Goal: Complete application form: Complete application form

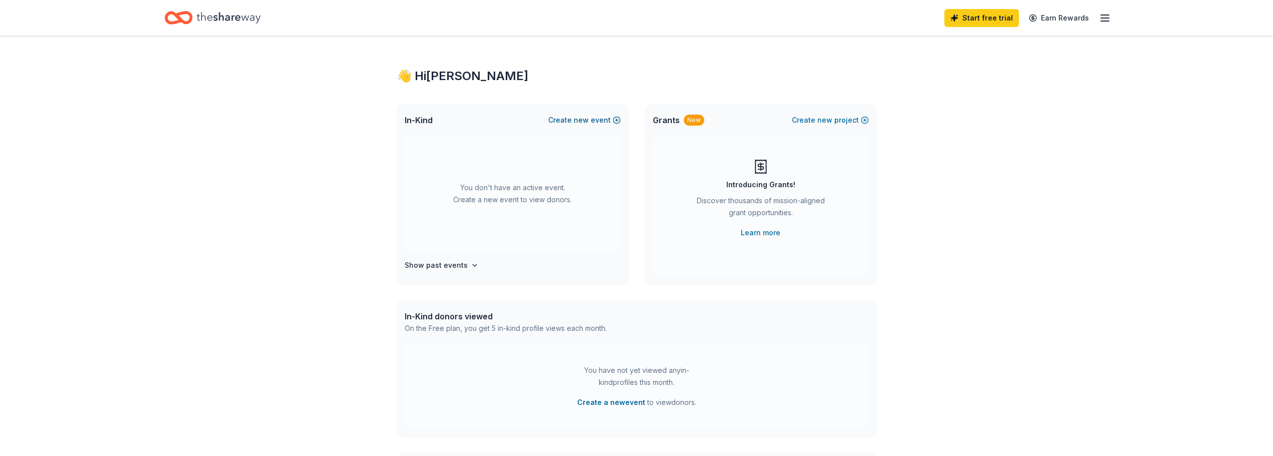
click at [588, 120] on span "new" at bounding box center [581, 120] width 15 height 12
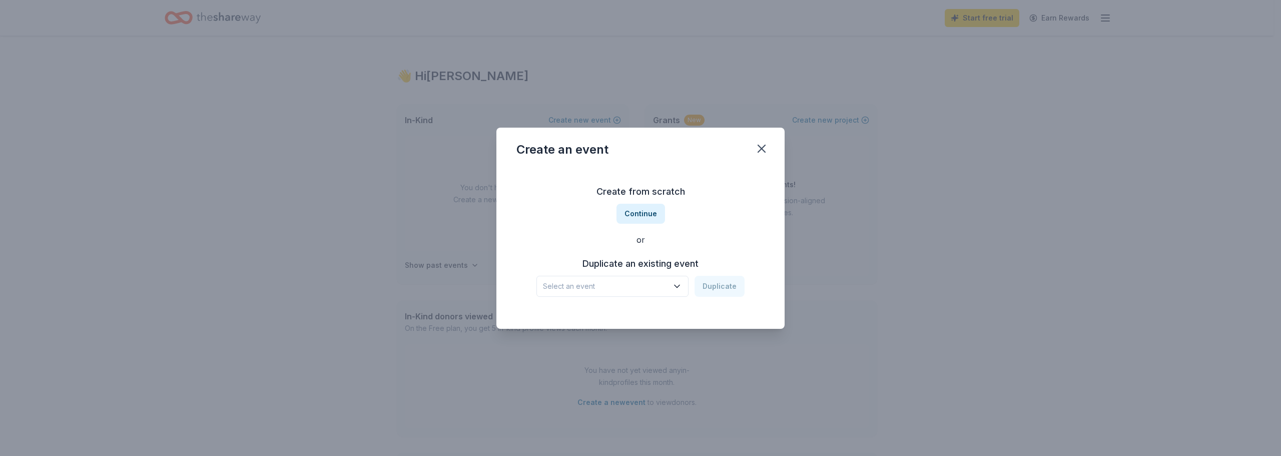
click at [620, 286] on span "Select an event" at bounding box center [605, 286] width 125 height 12
click at [618, 317] on div "Corn Hole Tournament" at bounding box center [586, 313] width 79 height 12
click at [712, 284] on button "Duplicate" at bounding box center [719, 286] width 50 height 21
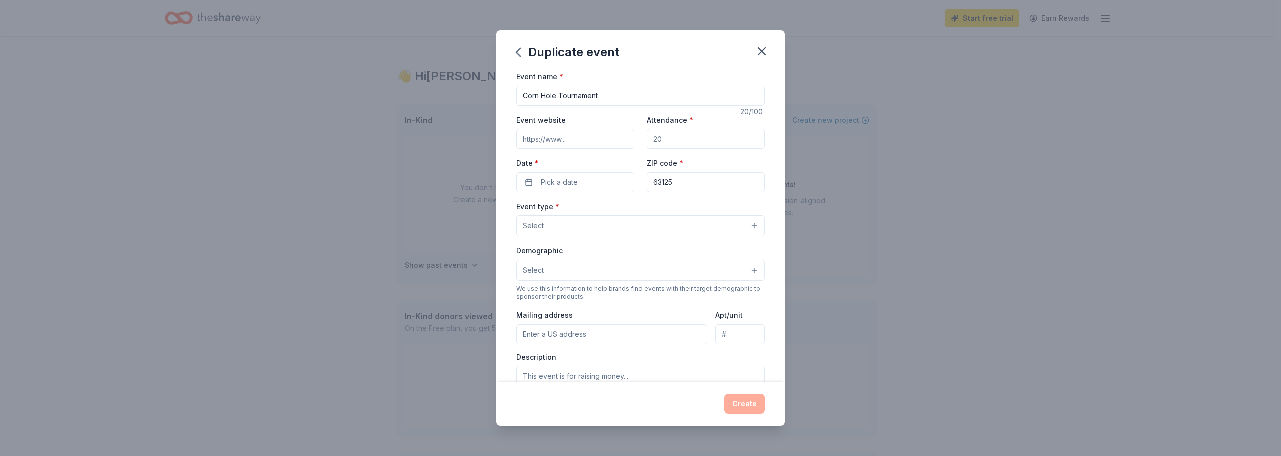
click at [681, 140] on input "Attendance *" at bounding box center [705, 139] width 118 height 20
type input "50"
click at [586, 169] on div "Date * Pick a date" at bounding box center [575, 175] width 118 height 36
click at [583, 183] on button "Pick a date" at bounding box center [575, 182] width 118 height 20
click at [626, 310] on button "23" at bounding box center [627, 312] width 18 height 18
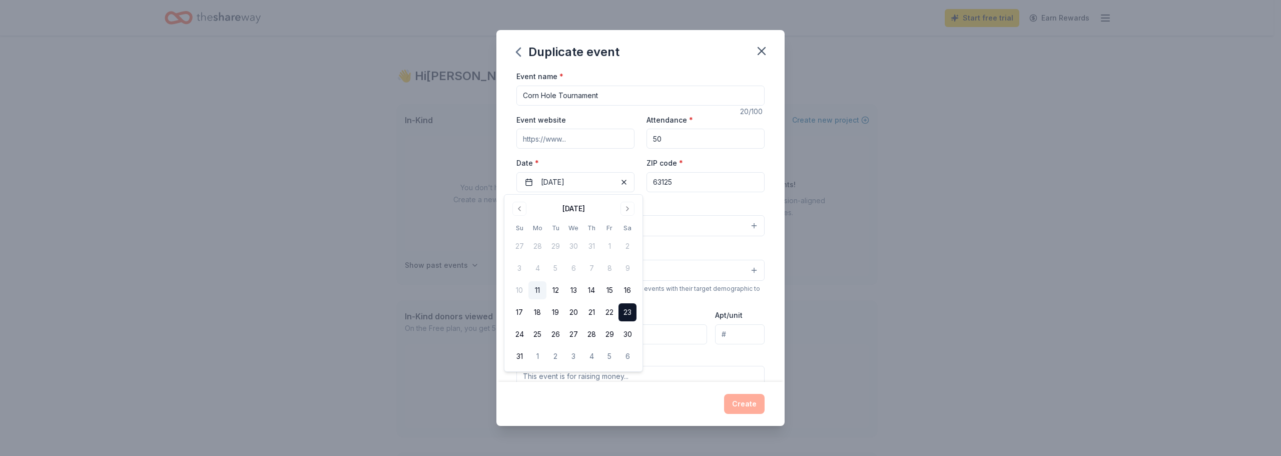
click at [729, 201] on div "Event type * Select" at bounding box center [640, 218] width 248 height 37
click at [708, 183] on input "63125" at bounding box center [705, 182] width 118 height 20
click at [611, 219] on button "Select" at bounding box center [640, 225] width 248 height 21
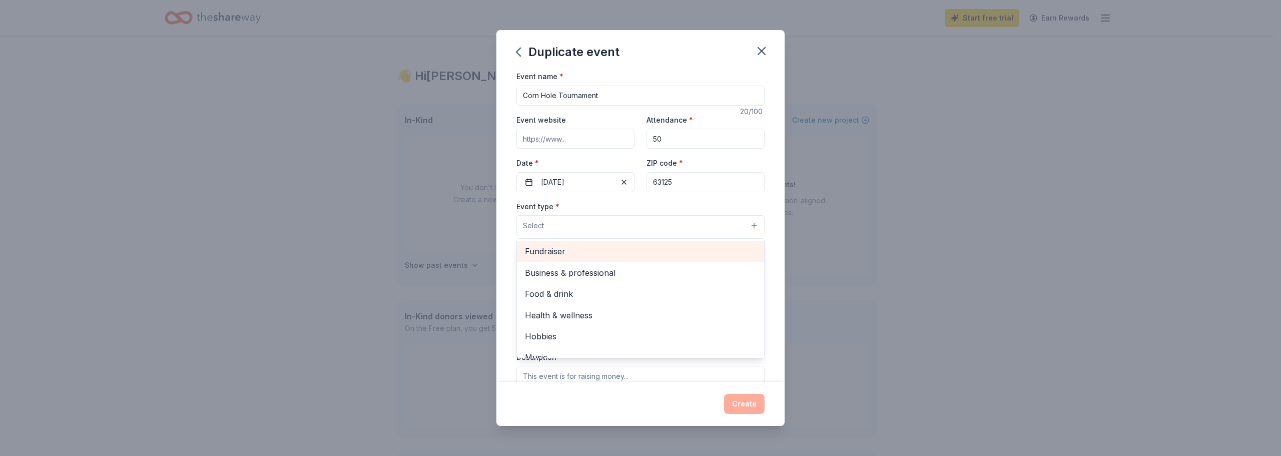
click at [590, 251] on span "Fundraiser" at bounding box center [640, 251] width 231 height 13
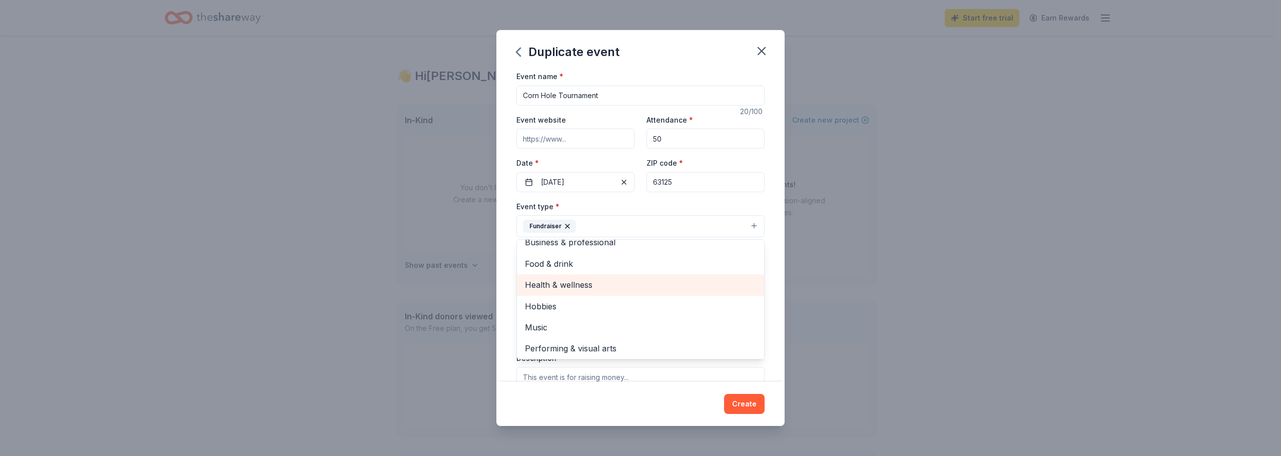
scroll to position [12, 0]
click at [500, 293] on div "Event name * Corn Hole Tournament 20 /100 Event website Attendance * 50 Date * …" at bounding box center [640, 226] width 288 height 312
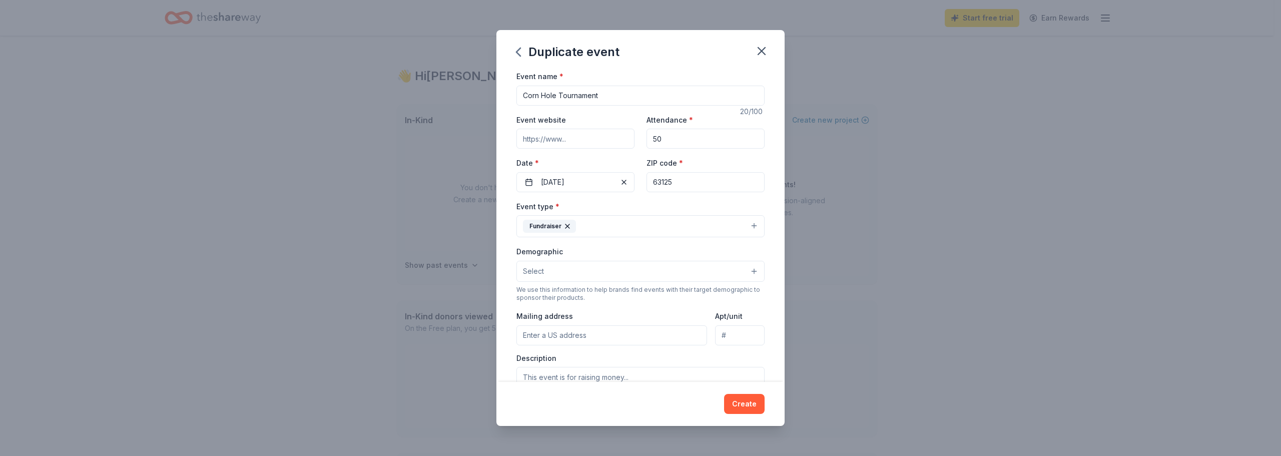
click at [609, 269] on button "Select" at bounding box center [640, 271] width 248 height 21
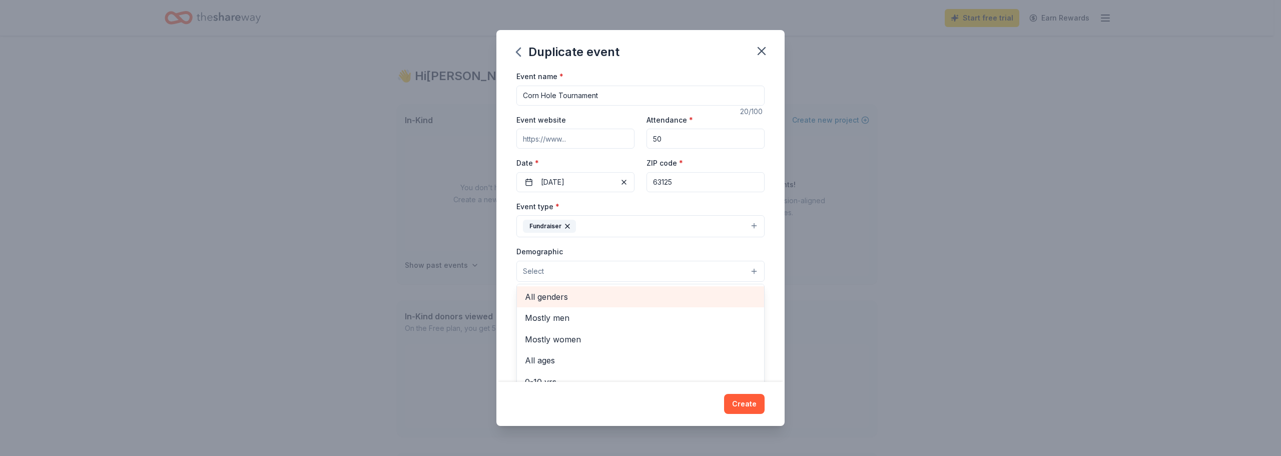
click at [577, 295] on span "All genders" at bounding box center [640, 296] width 231 height 13
click at [502, 294] on div "Event name * Corn Hole Tournament 20 /100 Event website Attendance * 50 Date * …" at bounding box center [640, 226] width 288 height 312
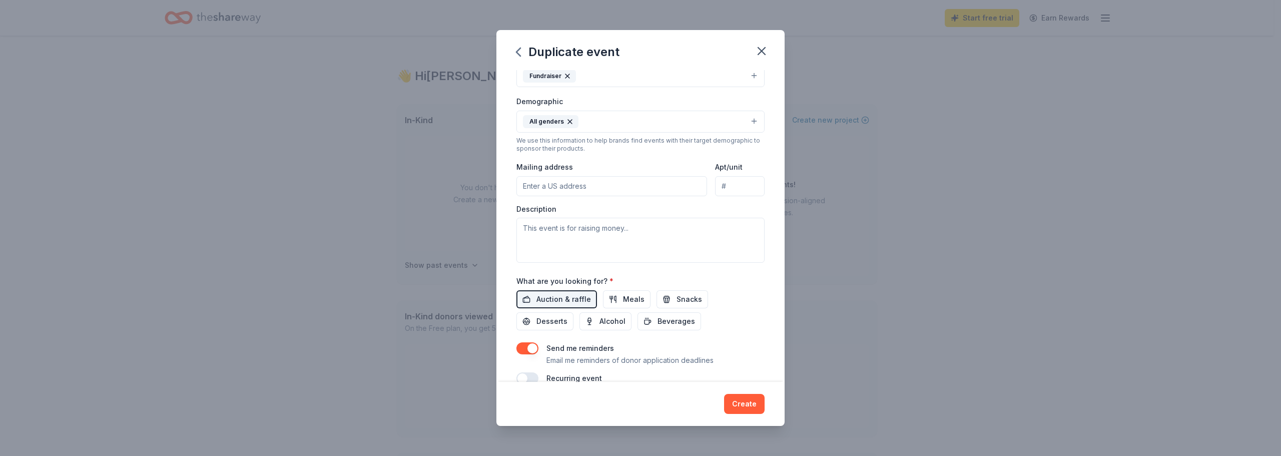
scroll to position [200, 0]
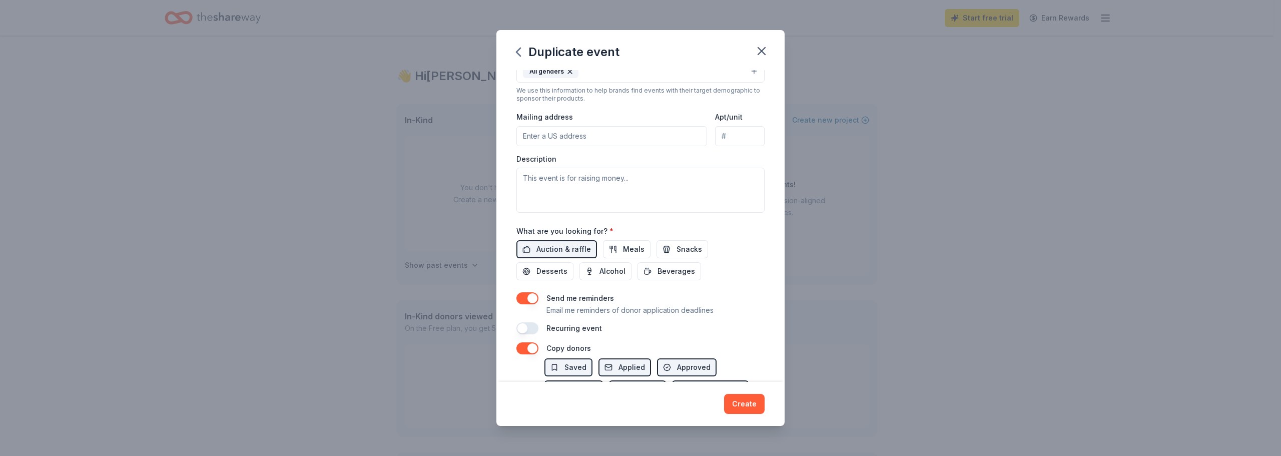
click at [620, 136] on input "Mailing address" at bounding box center [611, 136] width 191 height 20
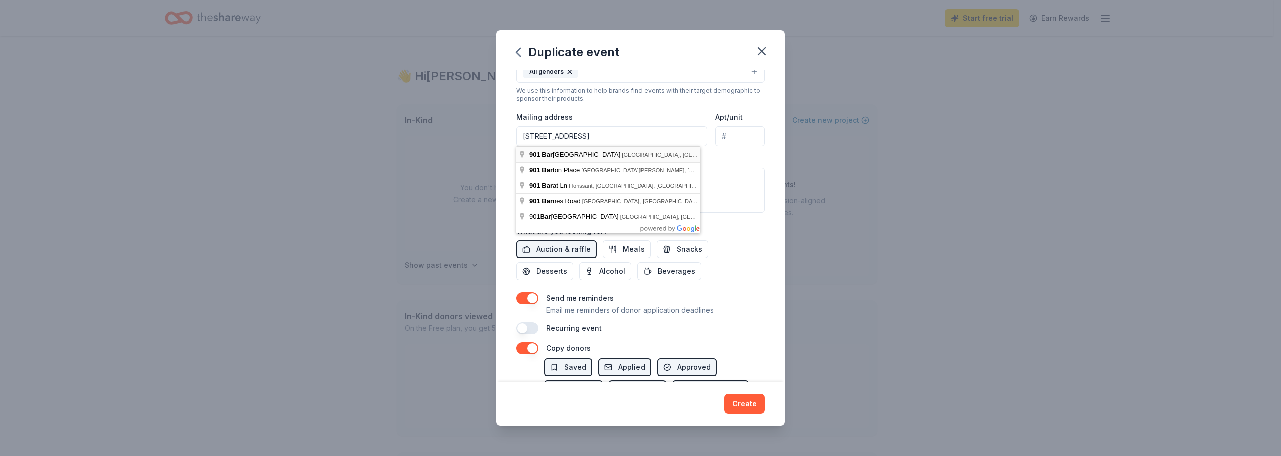
type input "901 Barracksview Road, St. Louis, MO, 63125"
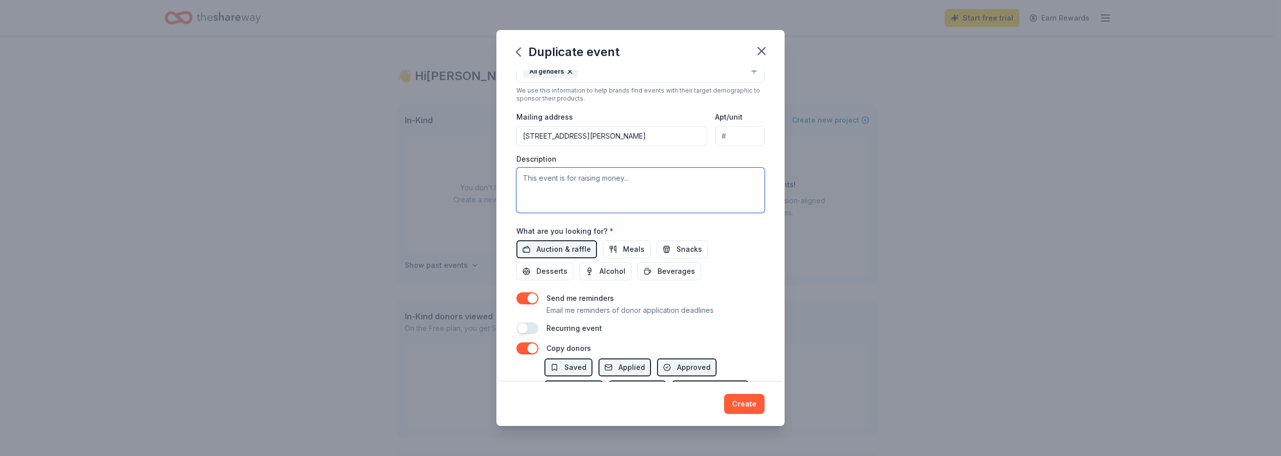
click at [543, 181] on textarea at bounding box center [640, 190] width 248 height 45
paste textarea "Our Cornhole for a Cause Tournament will bring the community together to suppor…"
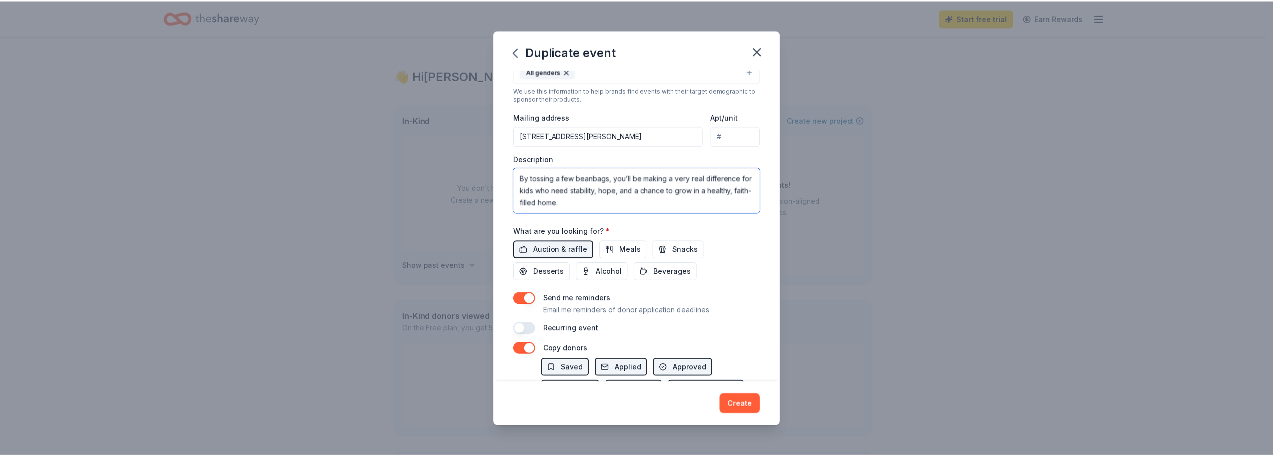
scroll to position [279, 0]
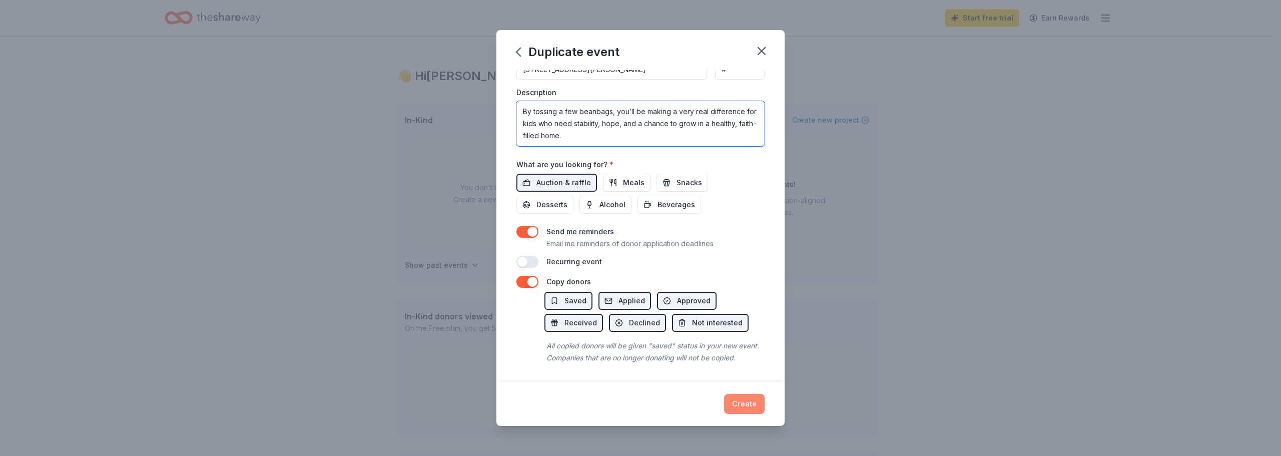
type textarea "Our Cornhole for a Cause Tournament will bring the community together to suppor…"
click at [744, 402] on button "Create" at bounding box center [744, 404] width 41 height 20
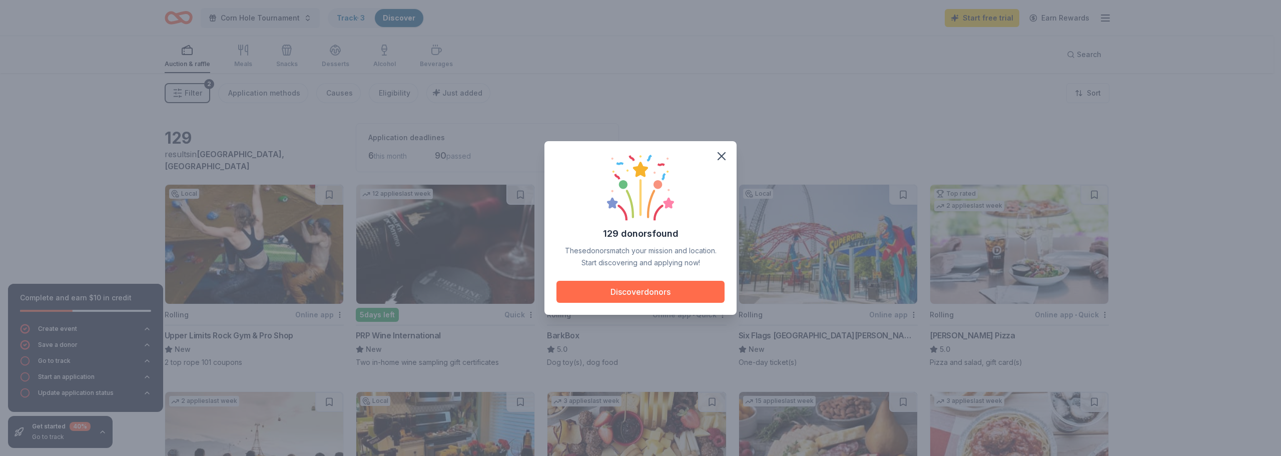
click at [648, 293] on button "Discover donors" at bounding box center [640, 292] width 168 height 22
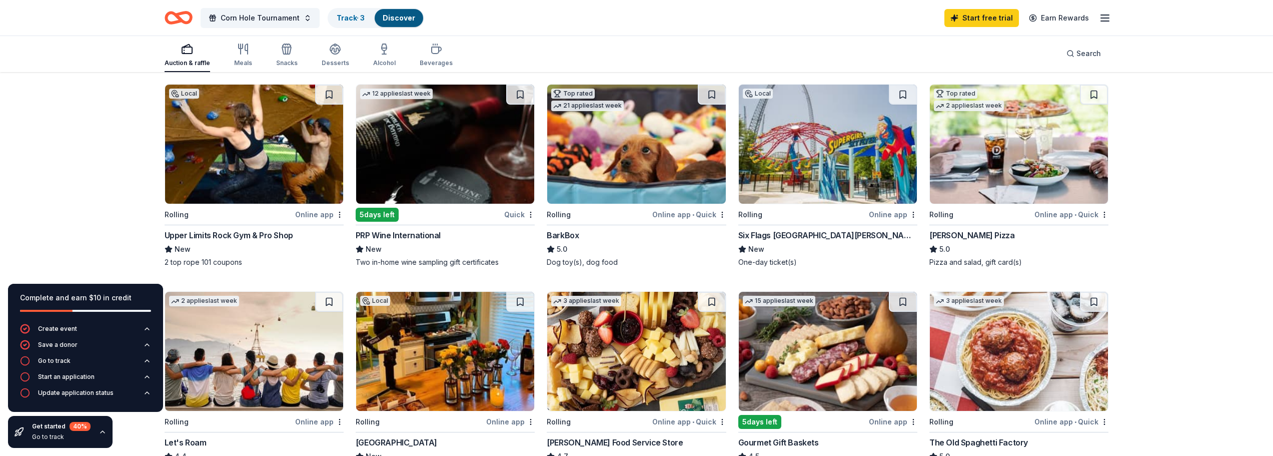
scroll to position [50, 0]
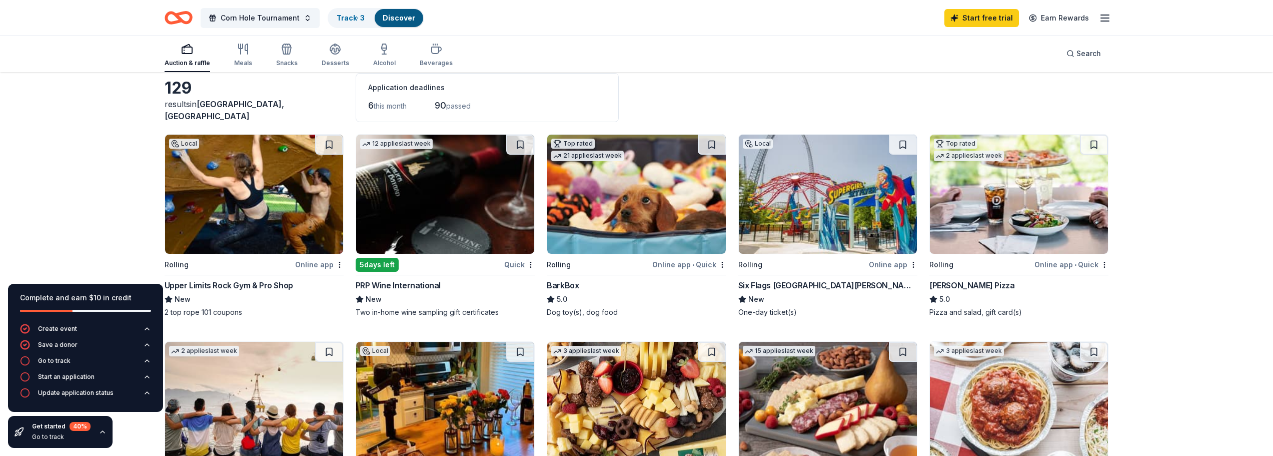
click at [988, 250] on img at bounding box center [1019, 194] width 178 height 119
click at [789, 216] on img at bounding box center [828, 194] width 178 height 119
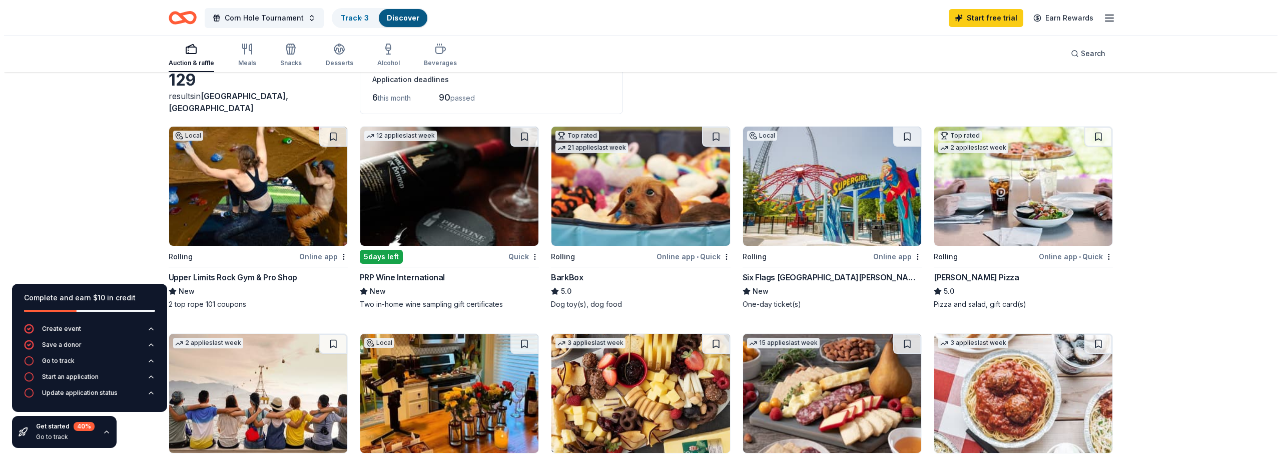
scroll to position [0, 0]
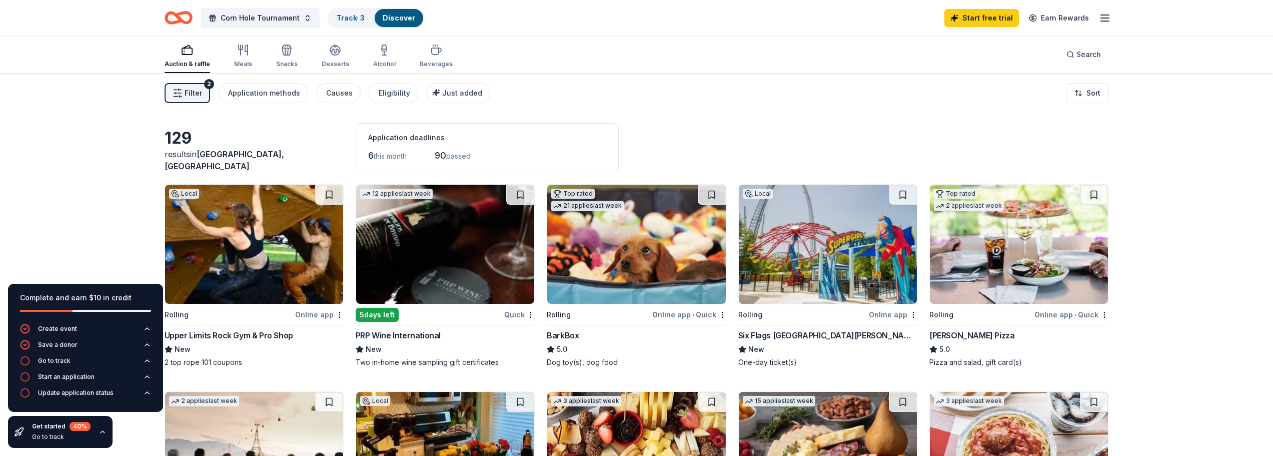
click at [193, 95] on span "Filter" at bounding box center [194, 93] width 18 height 12
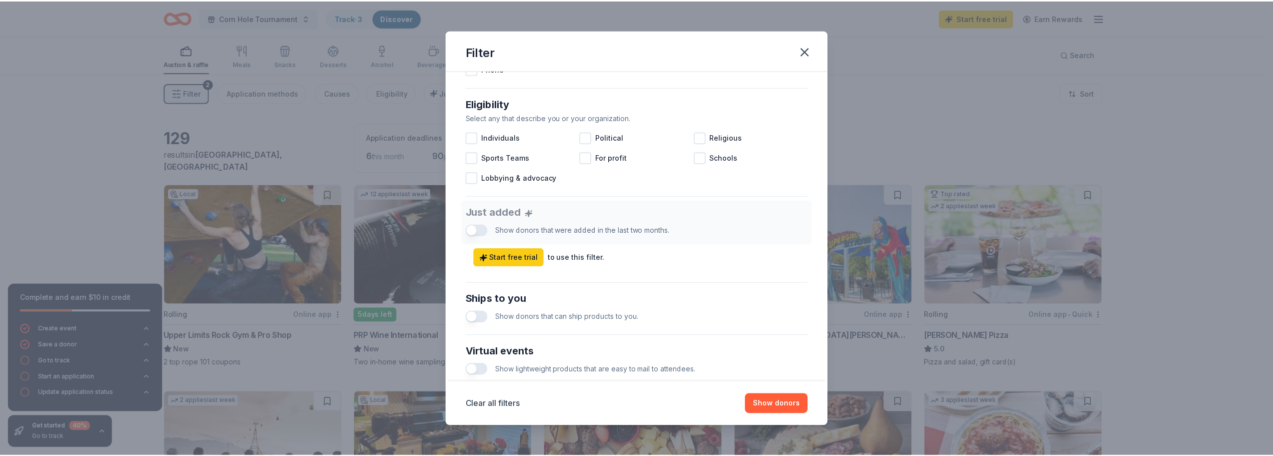
scroll to position [250, 0]
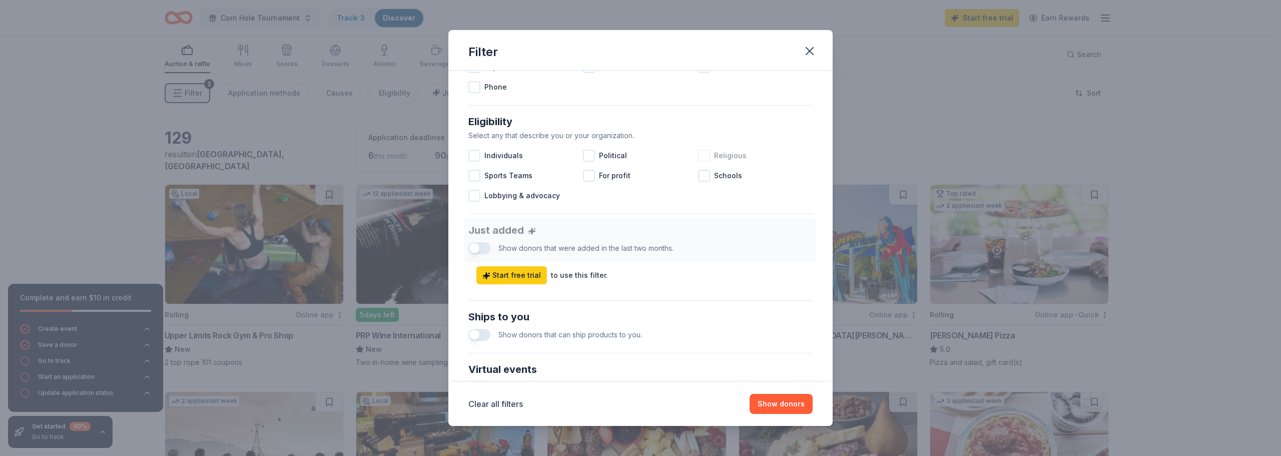
click at [698, 161] on div at bounding box center [704, 156] width 12 height 12
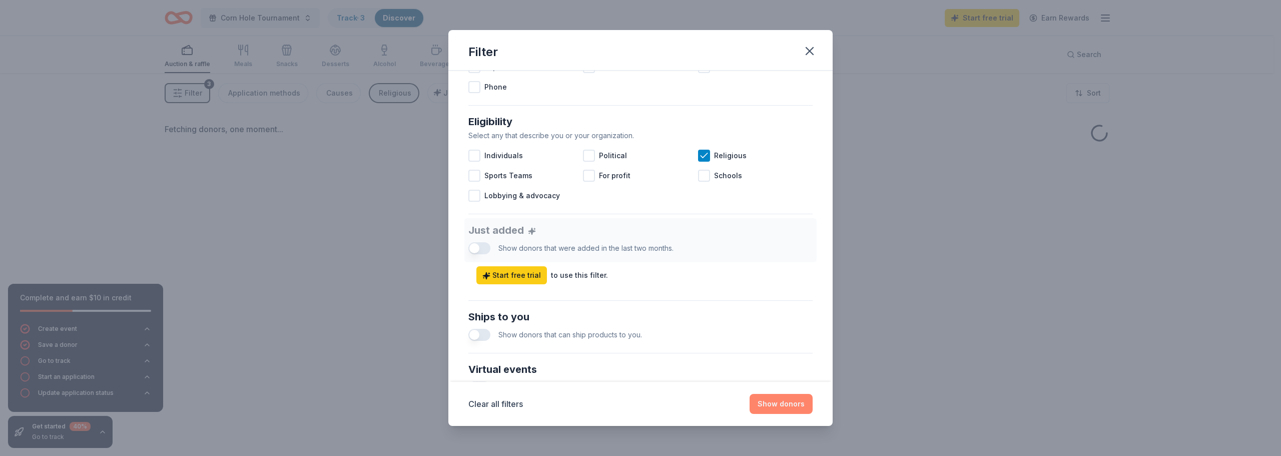
click at [788, 406] on button "Show donors" at bounding box center [781, 404] width 63 height 20
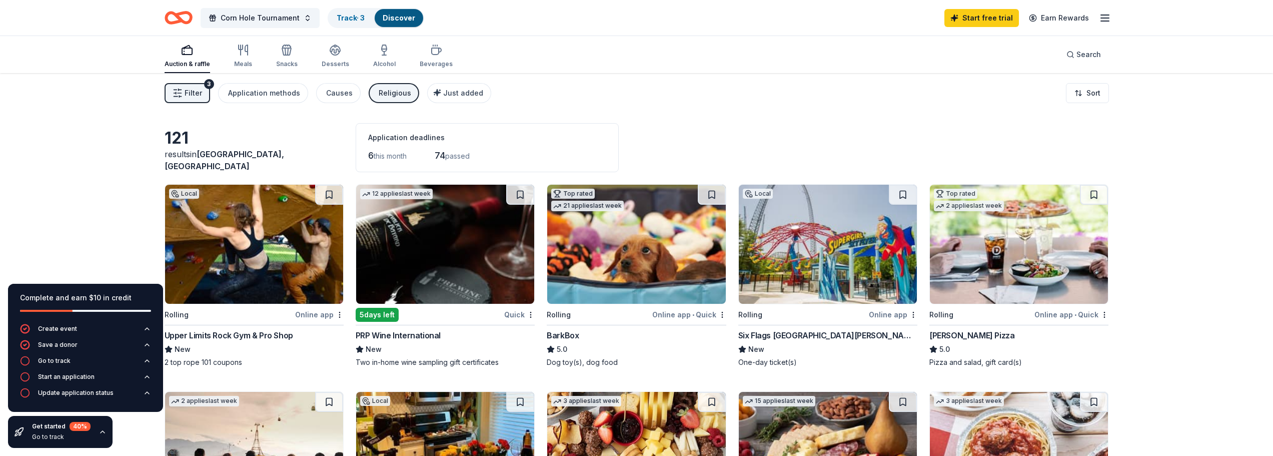
click at [100, 430] on icon "button" at bounding box center [103, 432] width 8 height 8
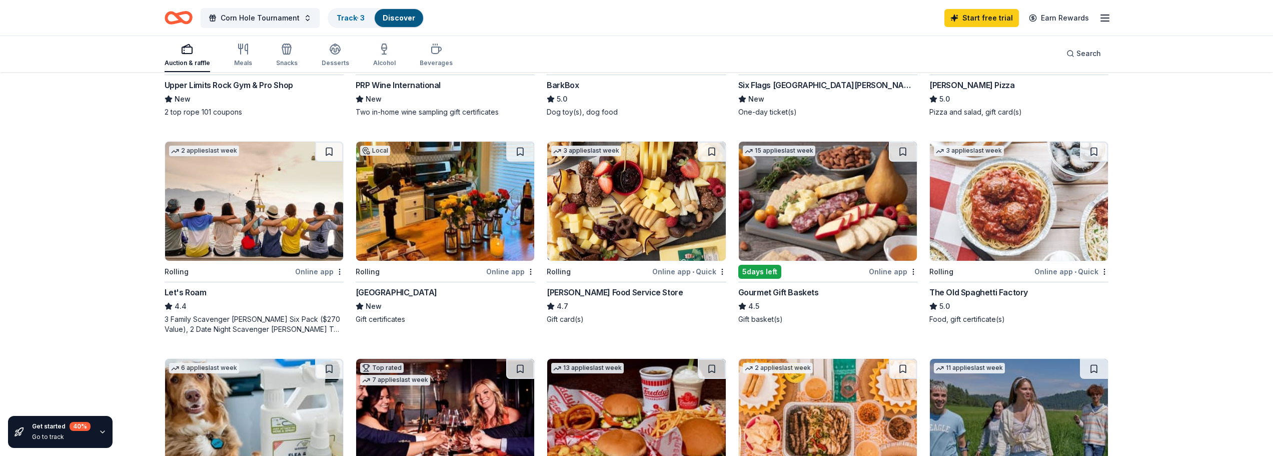
scroll to position [300, 0]
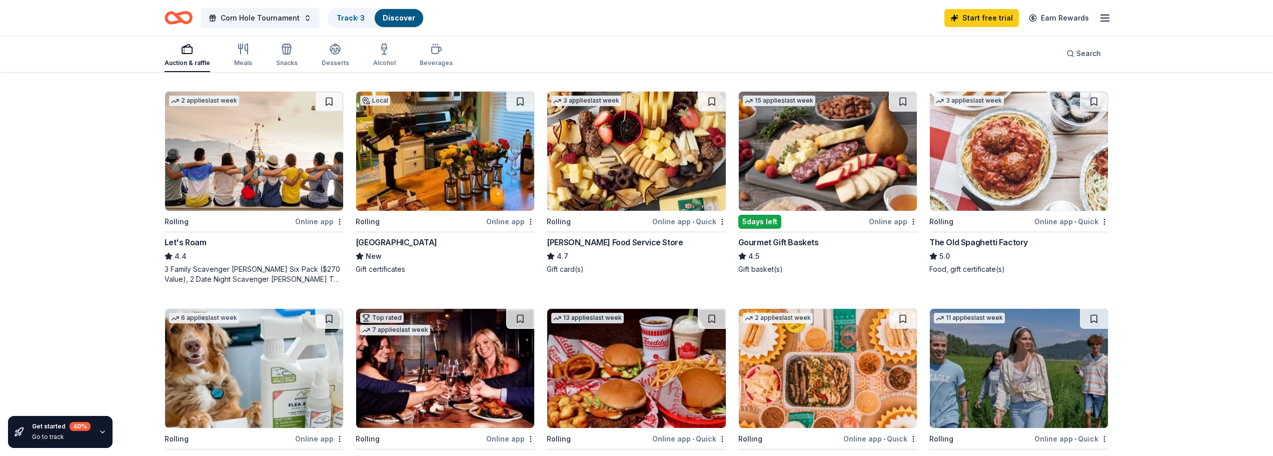
click at [280, 182] on img at bounding box center [254, 151] width 178 height 119
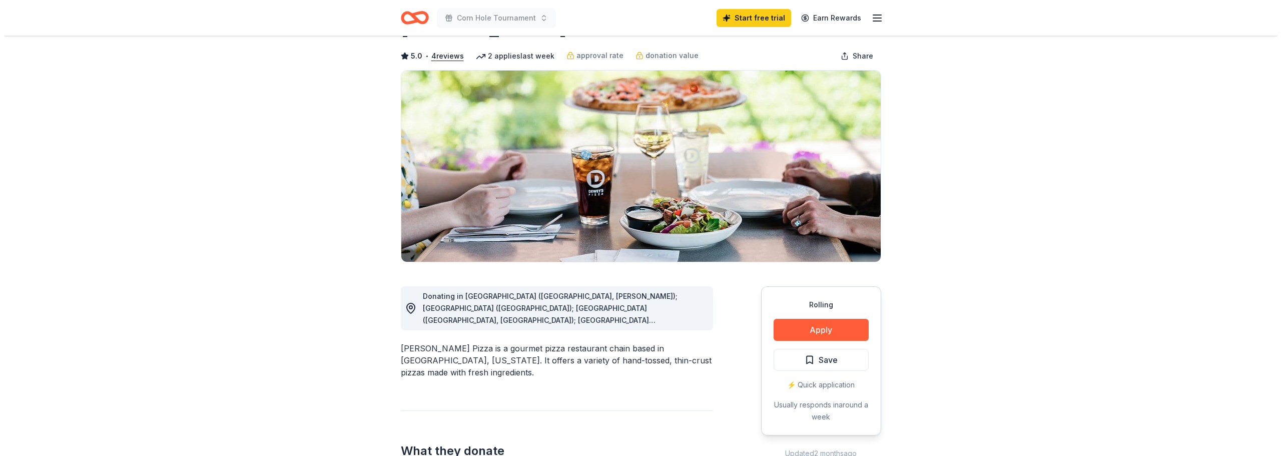
scroll to position [100, 0]
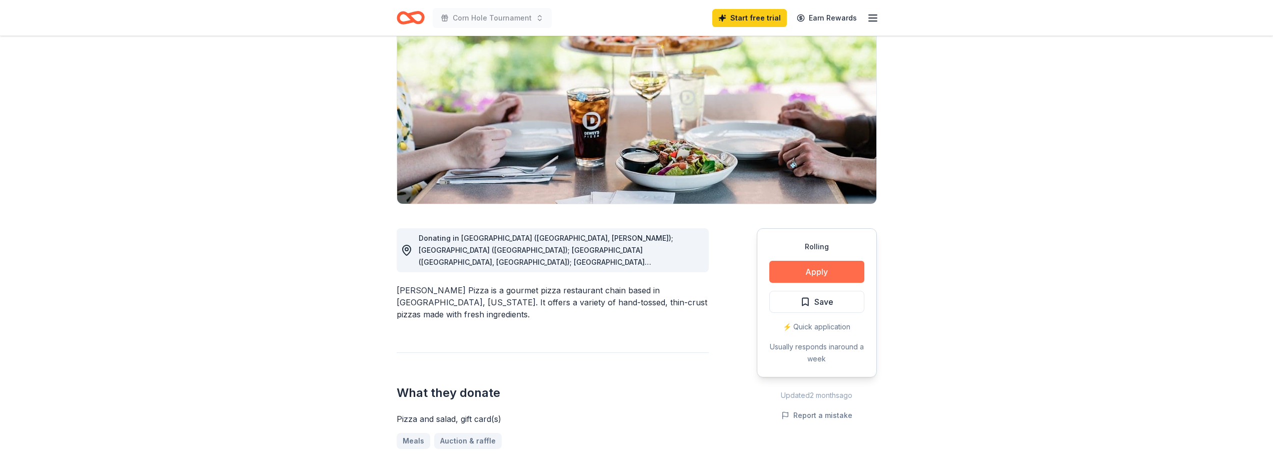
click at [810, 268] on button "Apply" at bounding box center [817, 272] width 95 height 22
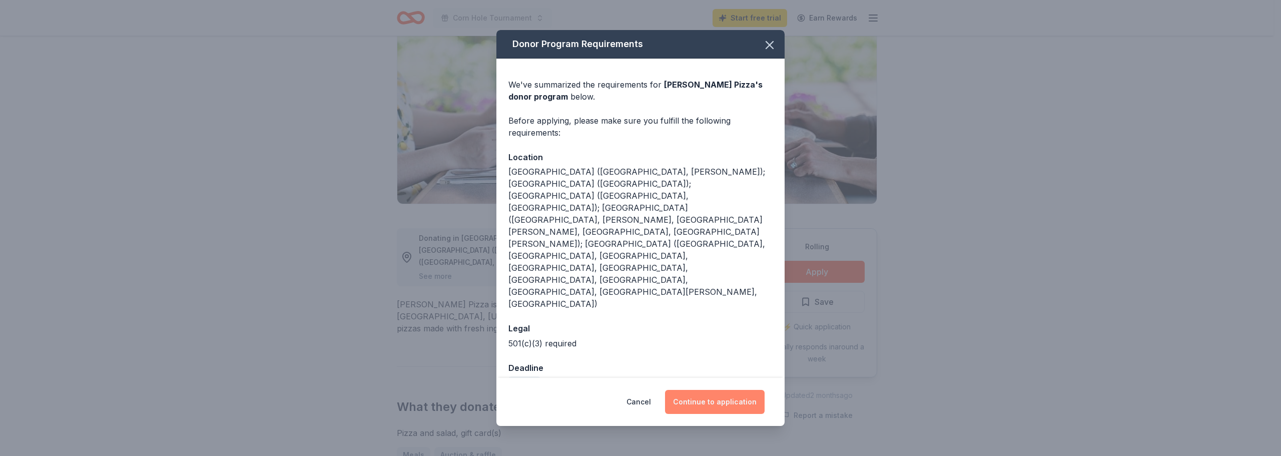
click at [708, 390] on button "Continue to application" at bounding box center [715, 402] width 100 height 24
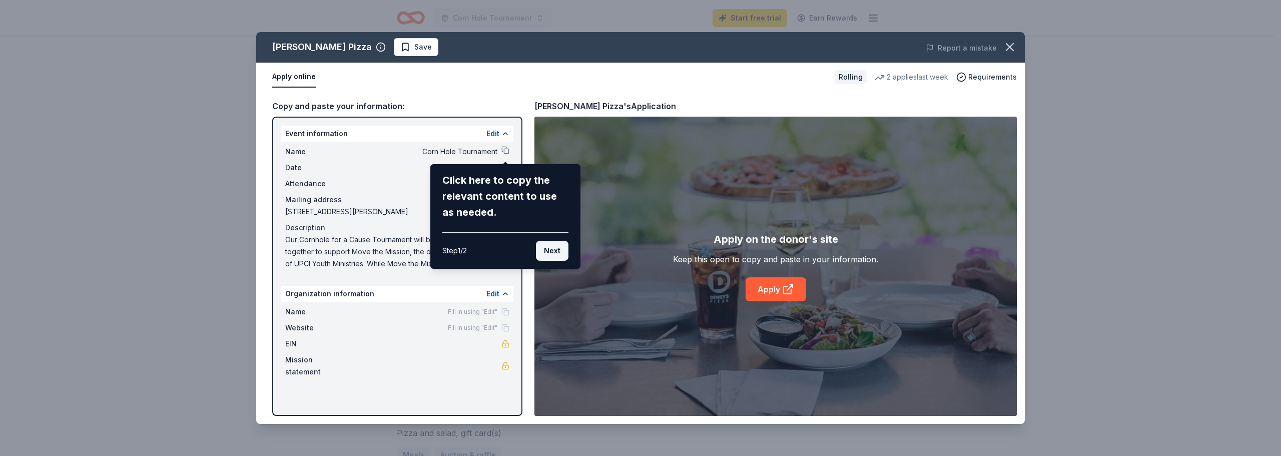
click at [554, 248] on button "Next" at bounding box center [552, 251] width 33 height 20
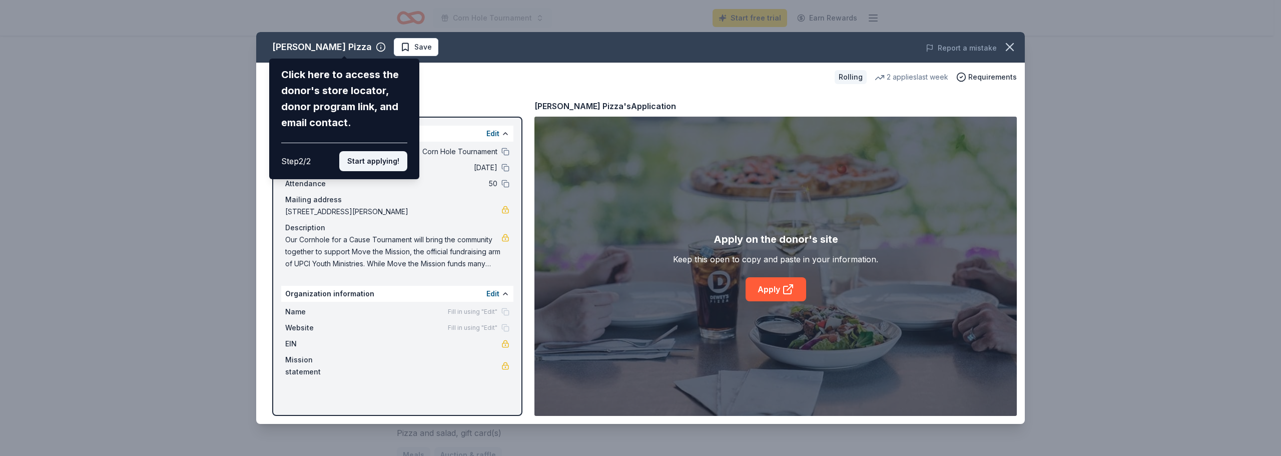
click at [357, 161] on button "Start applying!" at bounding box center [373, 161] width 68 height 20
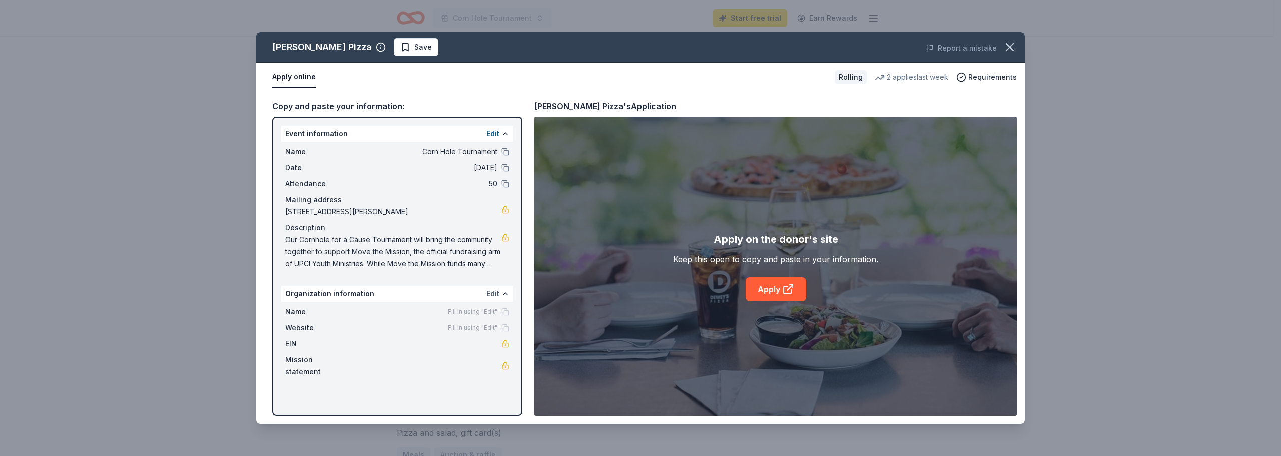
click at [496, 289] on button "Edit" at bounding box center [492, 294] width 13 height 12
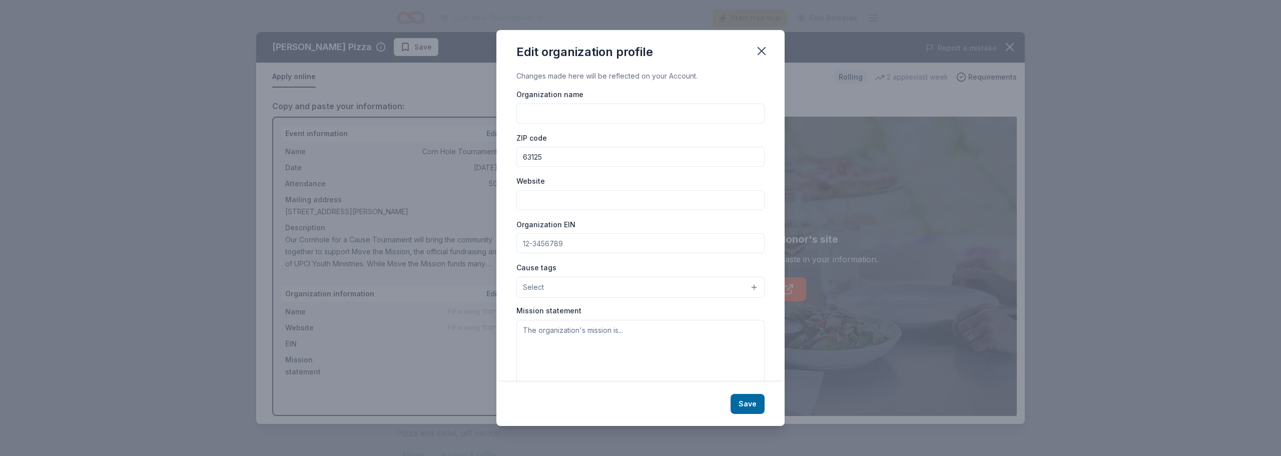
click at [552, 113] on input "Organization name" at bounding box center [640, 114] width 248 height 20
type input "Move the Mission"
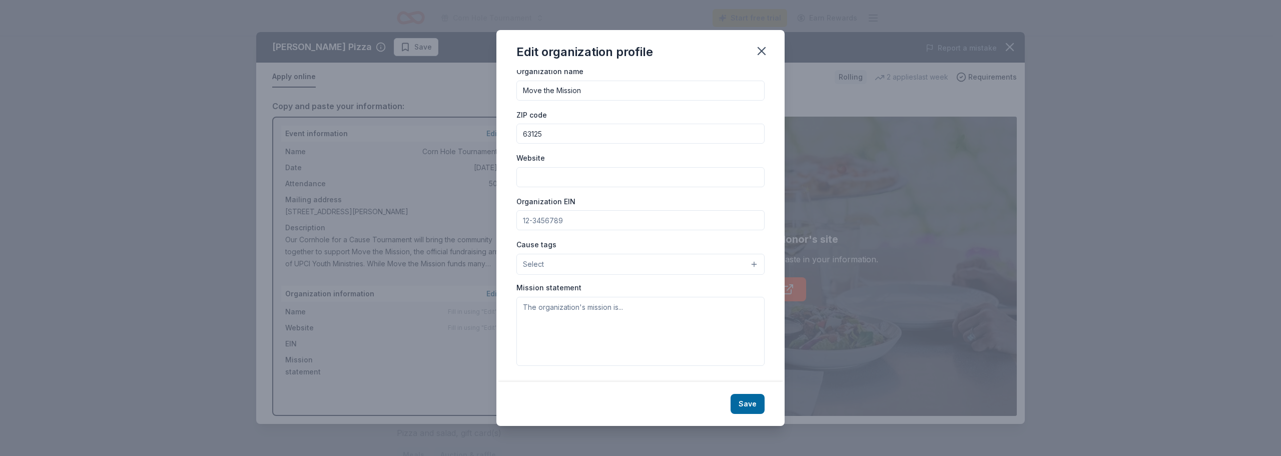
click at [575, 221] on input "Organization EIN" at bounding box center [640, 220] width 248 height 20
click at [764, 53] on icon "button" at bounding box center [761, 51] width 7 height 7
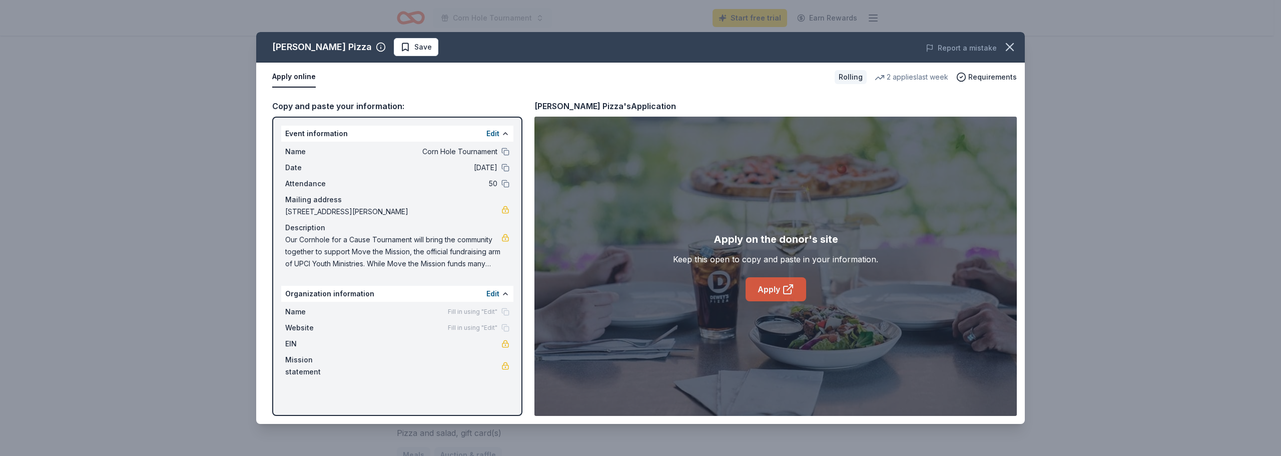
click at [790, 284] on icon at bounding box center [788, 289] width 12 height 12
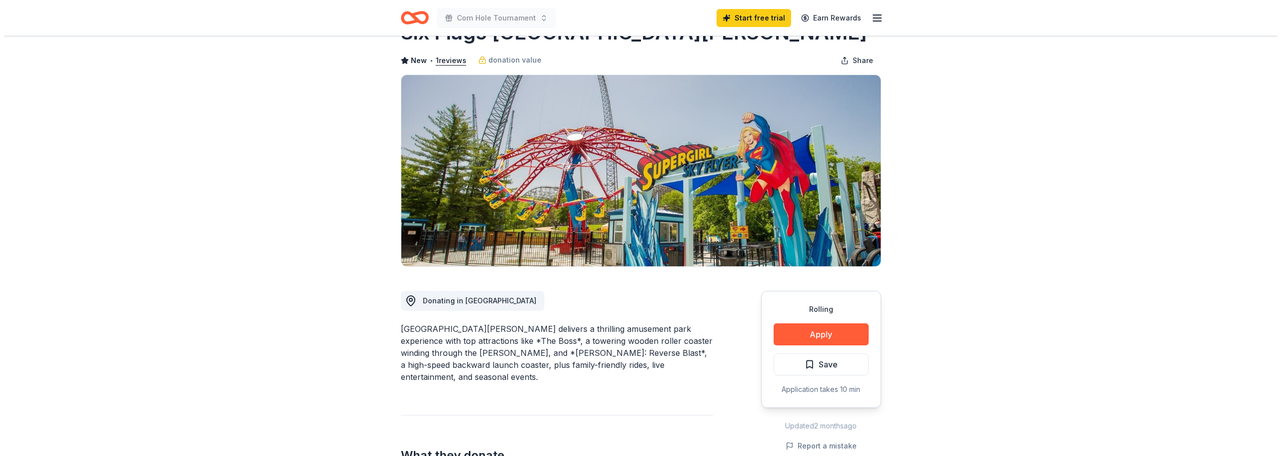
scroll to position [100, 0]
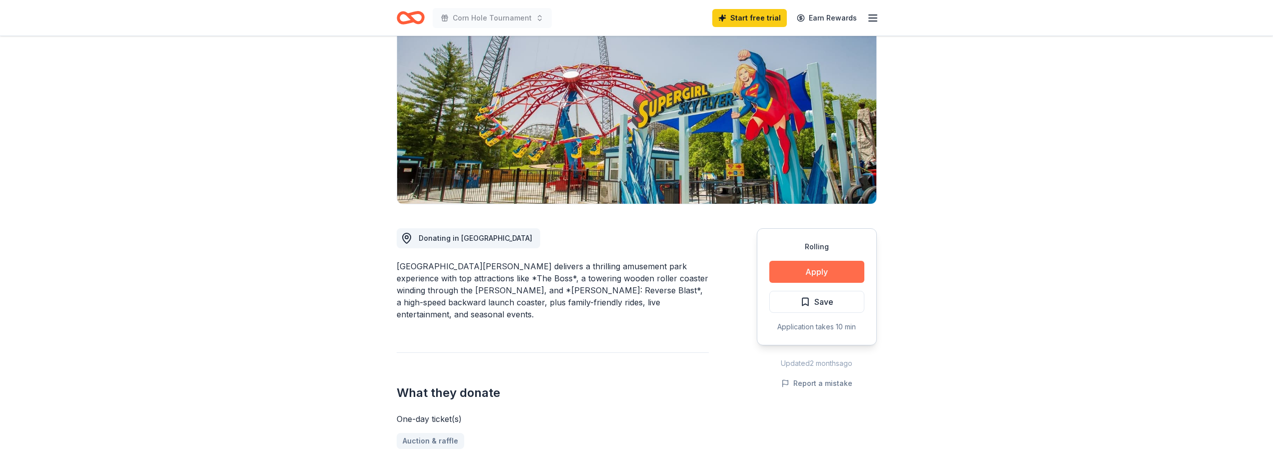
click at [805, 265] on button "Apply" at bounding box center [817, 272] width 95 height 22
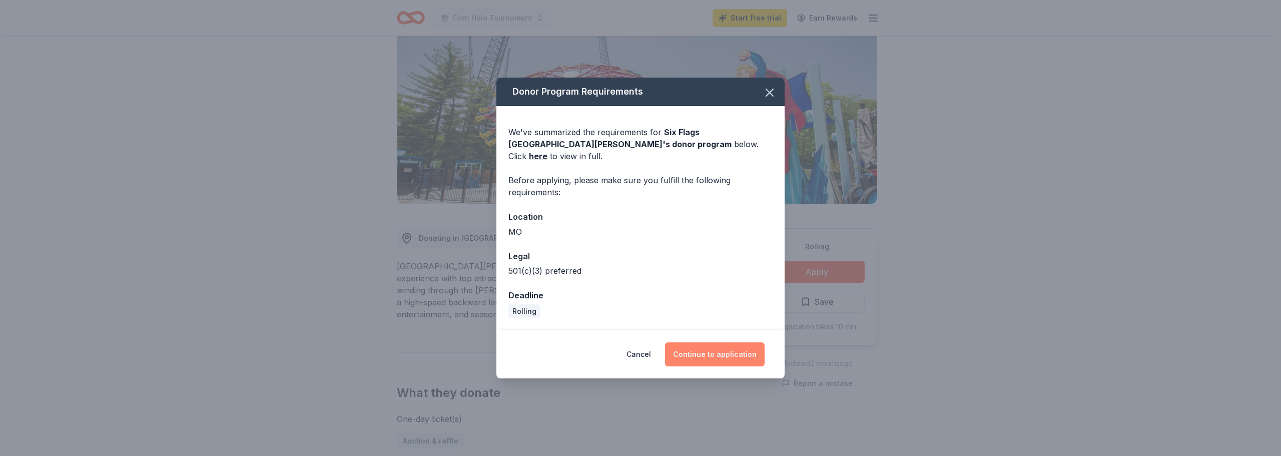
click at [714, 342] on button "Continue to application" at bounding box center [715, 354] width 100 height 24
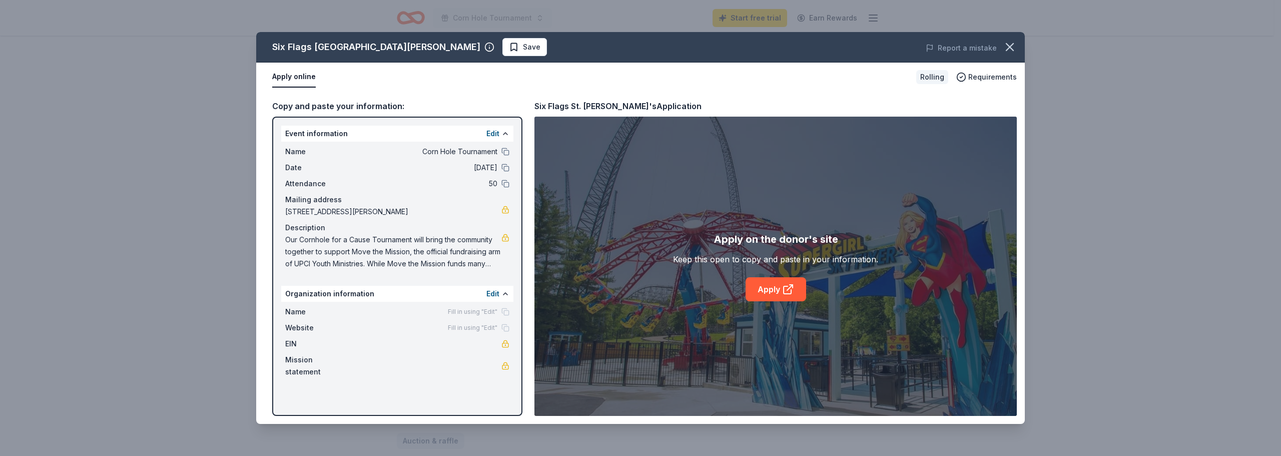
click at [765, 303] on div "Apply on the donor's site Keep this open to copy and paste in your information.…" at bounding box center [775, 266] width 482 height 299
click at [774, 283] on link "Apply" at bounding box center [776, 289] width 61 height 24
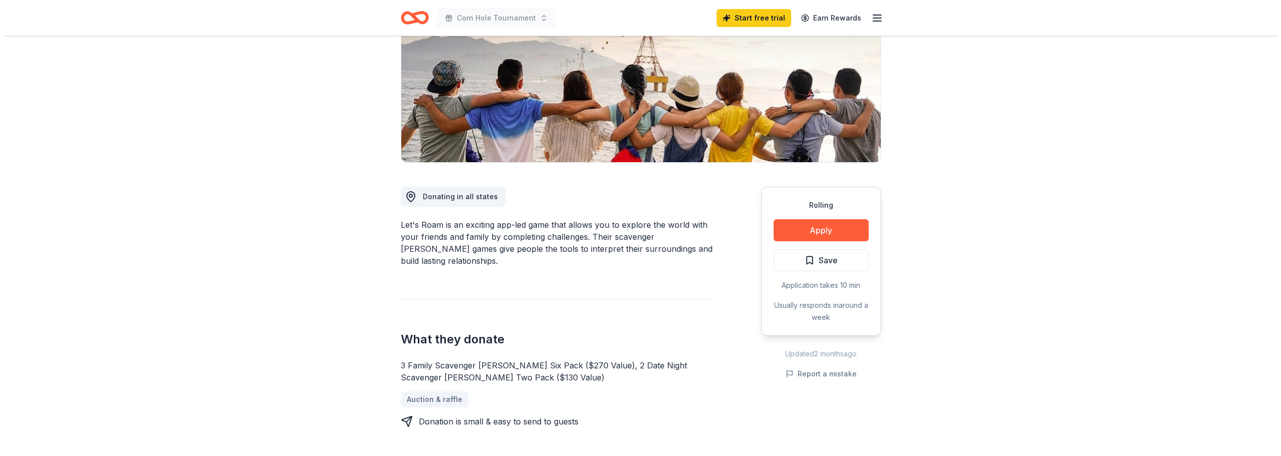
scroll to position [150, 0]
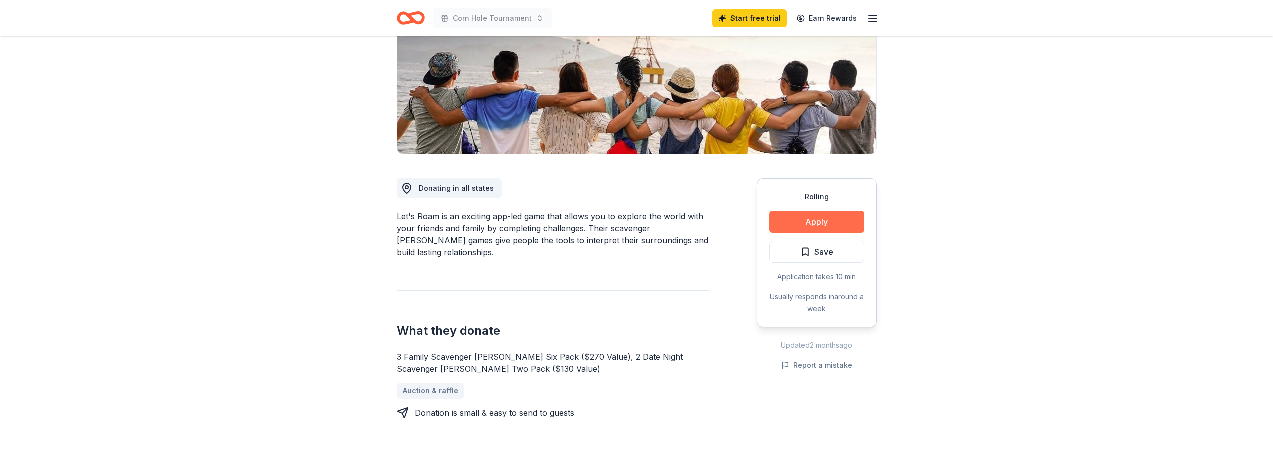
click at [822, 225] on button "Apply" at bounding box center [817, 222] width 95 height 22
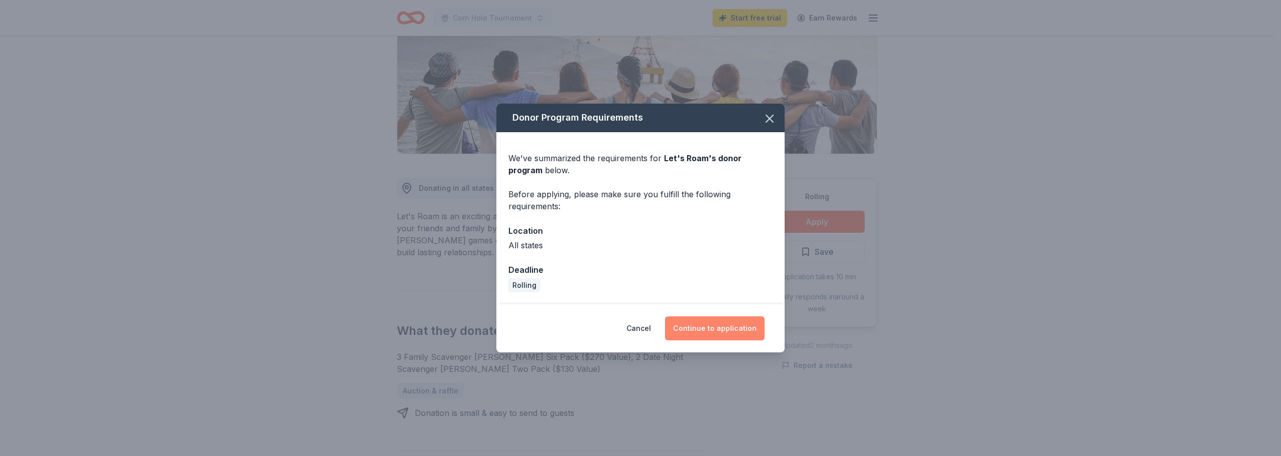
click at [726, 318] on button "Continue to application" at bounding box center [715, 328] width 100 height 24
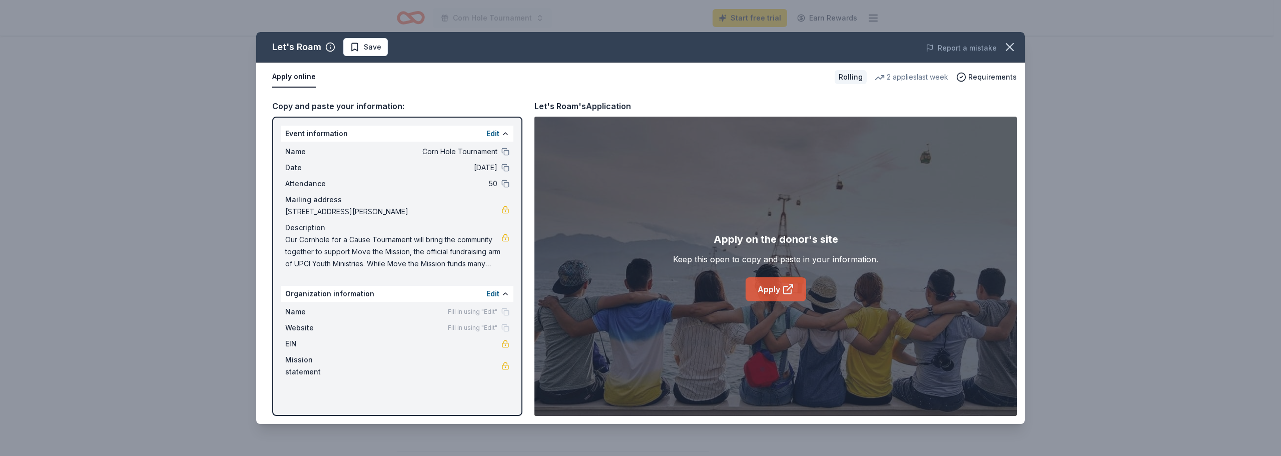
click at [770, 282] on link "Apply" at bounding box center [776, 289] width 61 height 24
